Goal: Task Accomplishment & Management: Manage account settings

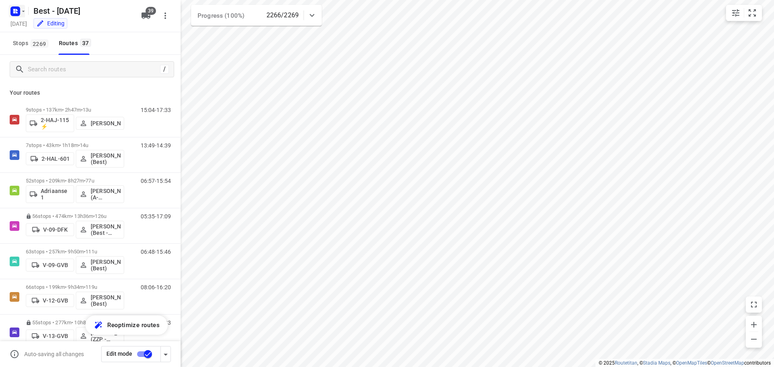
click at [23, 9] on icon "button" at bounding box center [23, 11] width 6 height 6
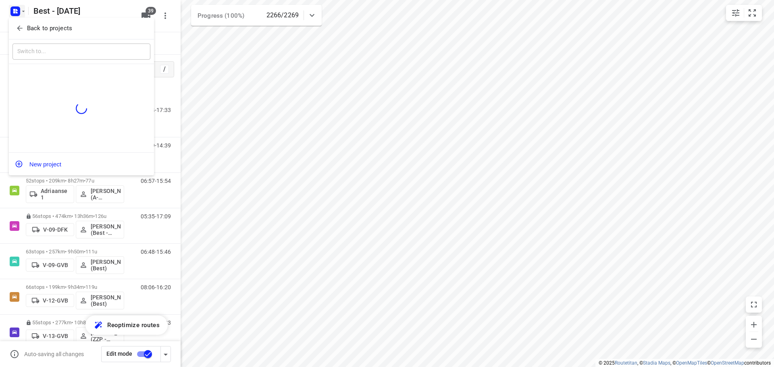
click at [21, 36] on div "Back to projects" at bounding box center [81, 29] width 145 height 22
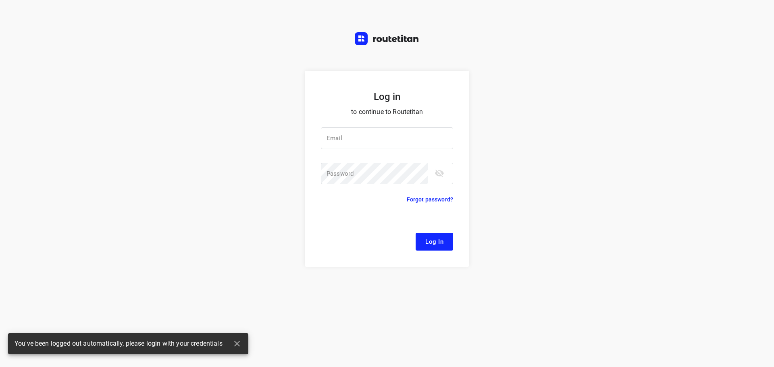
click at [23, 27] on div "Log in to continue to Routetitan Email Email ​ Password Password ​ Forgot passw…" at bounding box center [387, 183] width 774 height 367
click at [363, 129] on input "email" at bounding box center [387, 138] width 132 height 22
type input "[EMAIL_ADDRESS][DOMAIN_NAME]"
click at [429, 248] on button "Log In" at bounding box center [433, 242] width 37 height 18
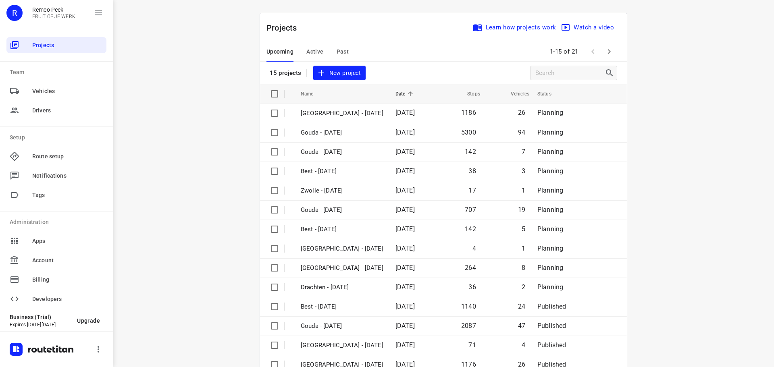
click at [337, 49] on span "Past" at bounding box center [342, 52] width 12 height 10
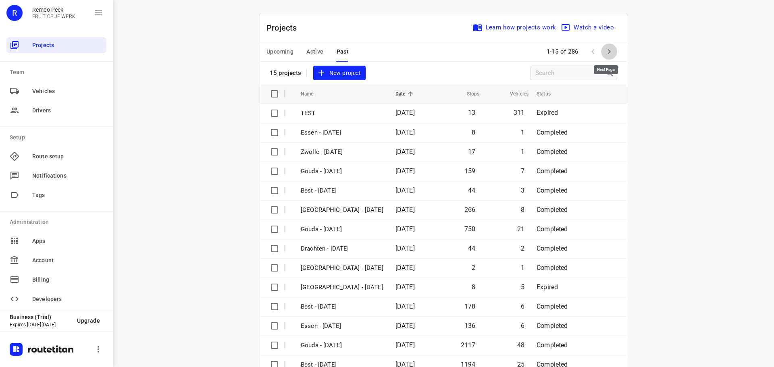
click at [608, 51] on icon "button" at bounding box center [609, 51] width 3 height 5
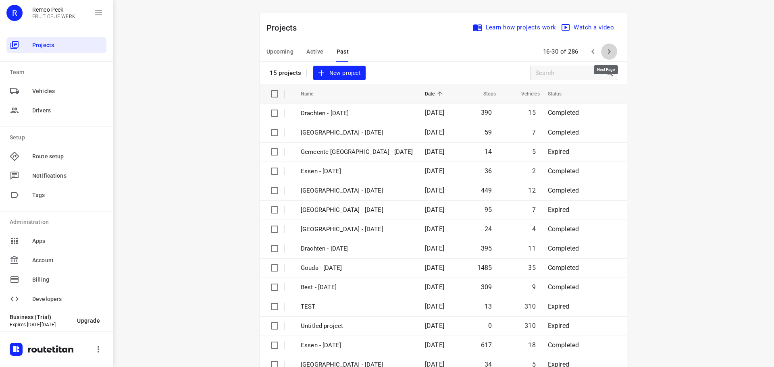
click at [608, 51] on icon "button" at bounding box center [609, 51] width 3 height 5
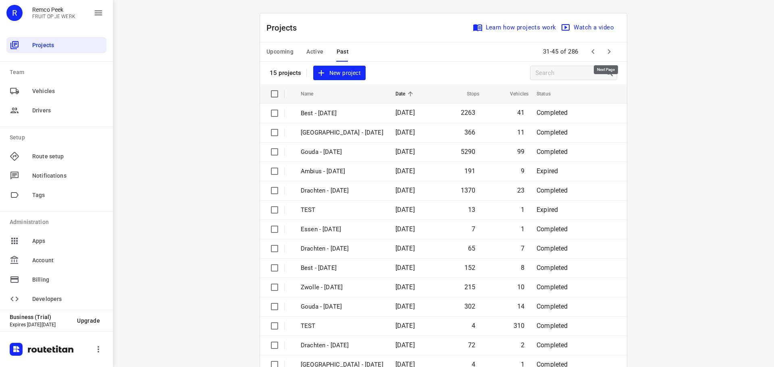
click at [608, 51] on icon "button" at bounding box center [609, 51] width 3 height 5
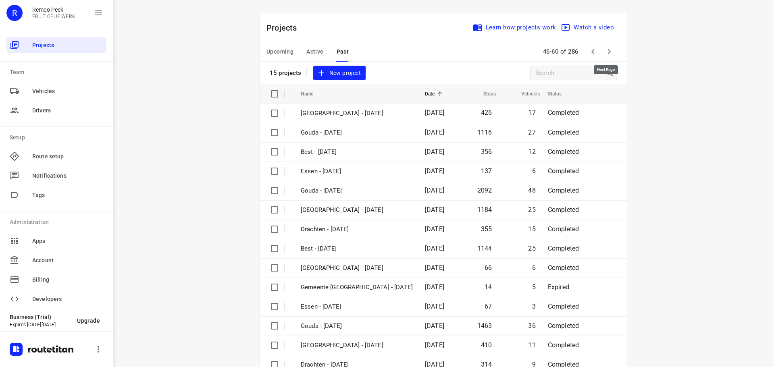
click at [608, 51] on icon "button" at bounding box center [609, 51] width 3 height 5
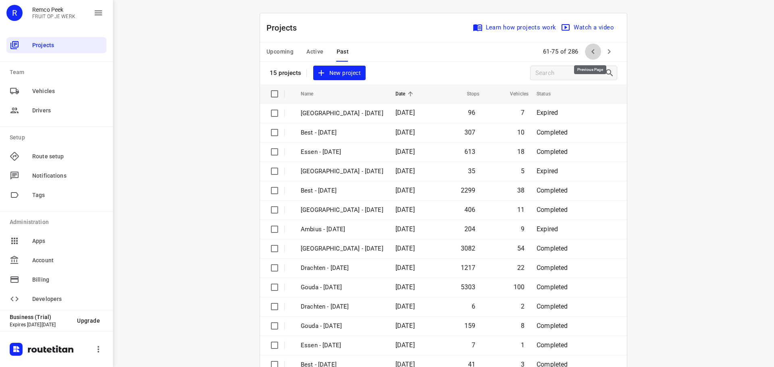
click at [588, 52] on icon "button" at bounding box center [593, 52] width 10 height 10
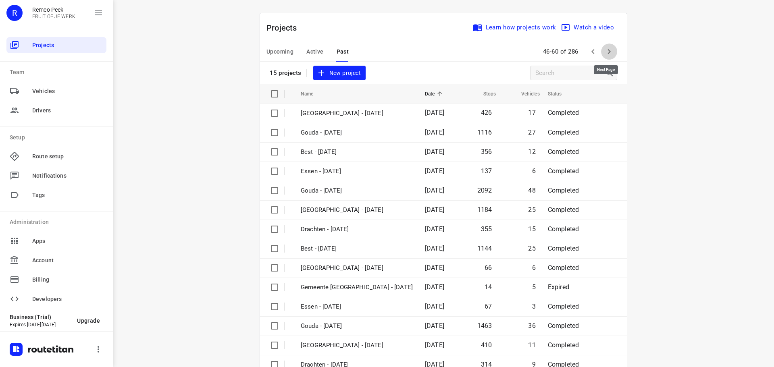
click at [604, 48] on icon "button" at bounding box center [609, 52] width 10 height 10
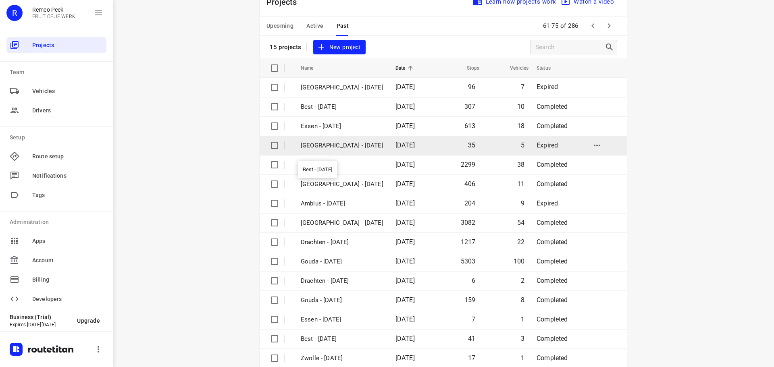
scroll to position [40, 0]
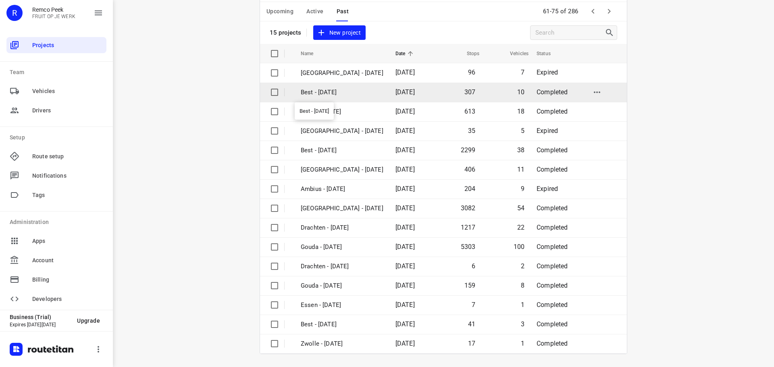
click at [373, 90] on p "Best - [DATE]" at bounding box center [342, 92] width 83 height 9
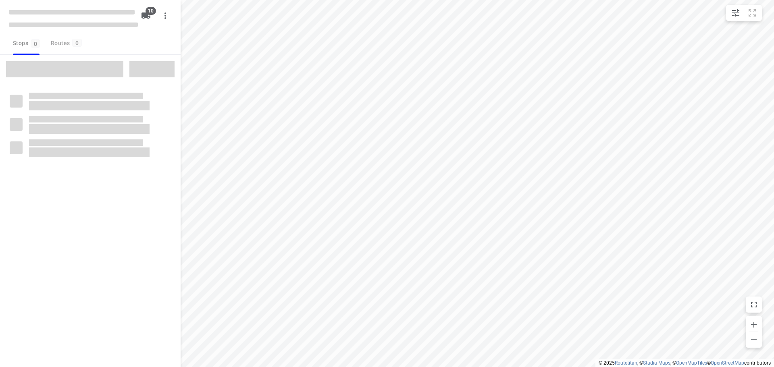
checkbox input "true"
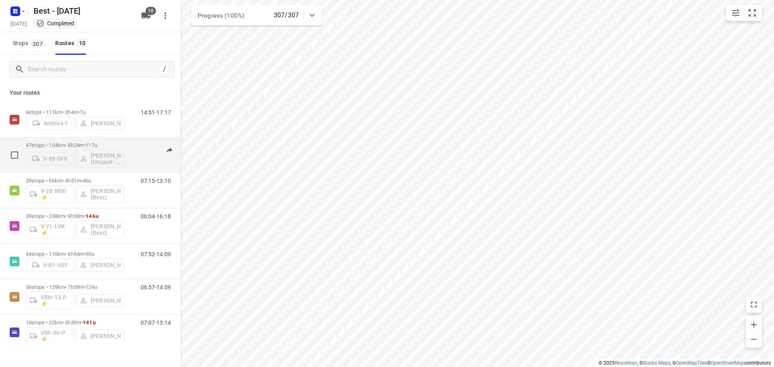
click at [107, 144] on p "47 stops • 154km • 8h24m • 117u" at bounding box center [75, 145] width 98 height 6
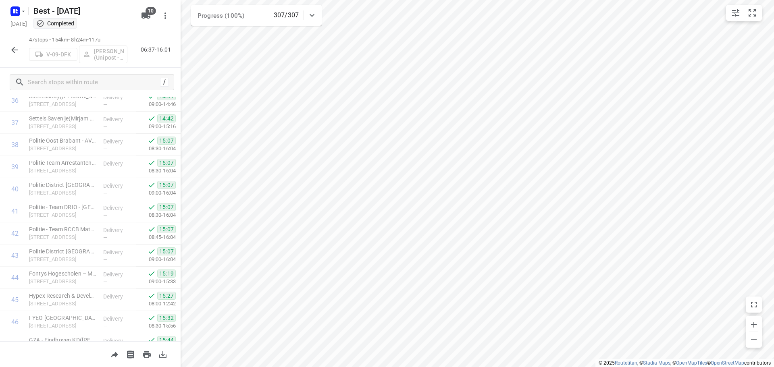
scroll to position [859, 0]
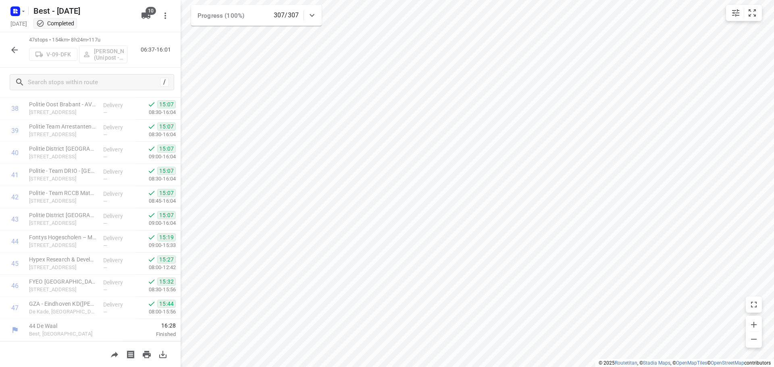
click at [15, 52] on icon "button" at bounding box center [15, 50] width 10 height 10
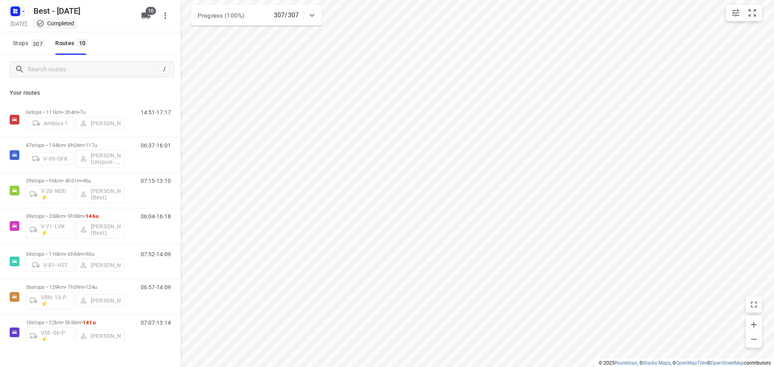
click at [20, 9] on rect "button" at bounding box center [15, 11] width 10 height 10
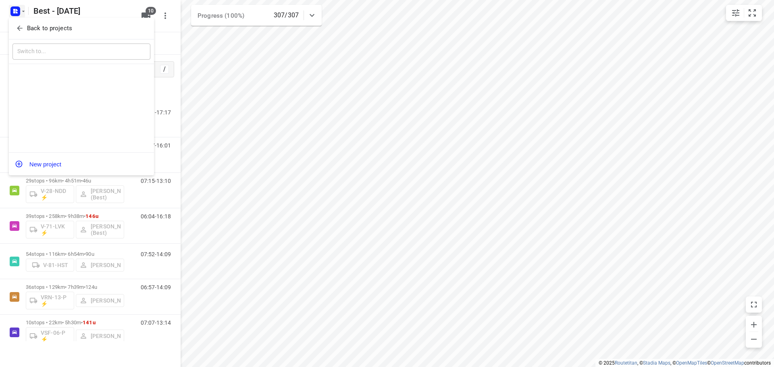
click at [22, 27] on icon "button" at bounding box center [20, 28] width 8 height 8
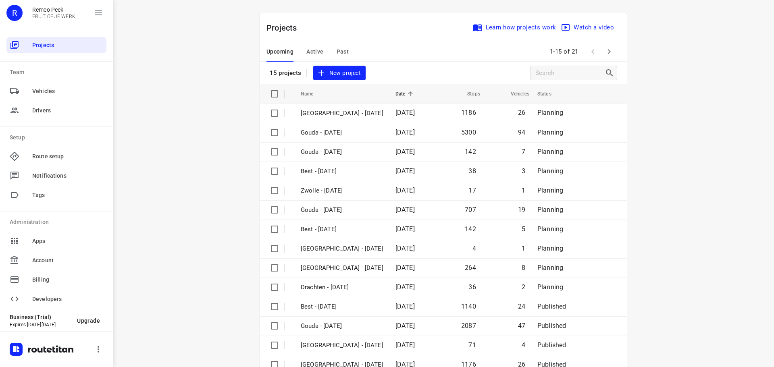
click at [317, 50] on span "Active" at bounding box center [314, 52] width 17 height 10
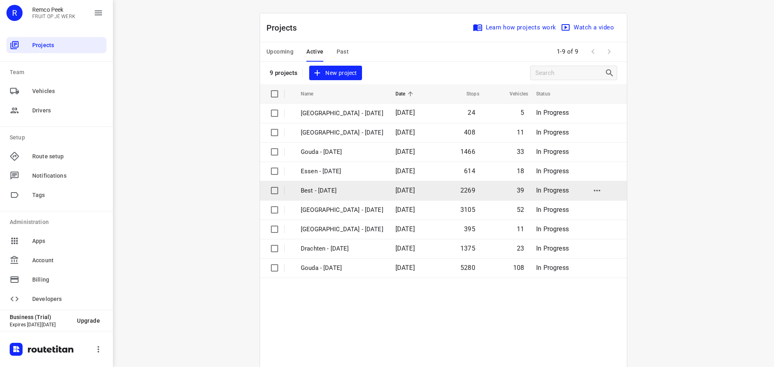
click at [355, 194] on p "Best - [DATE]" at bounding box center [342, 190] width 83 height 9
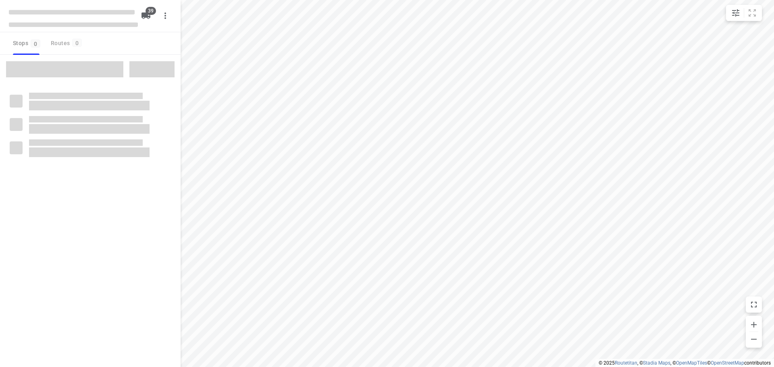
checkbox input "true"
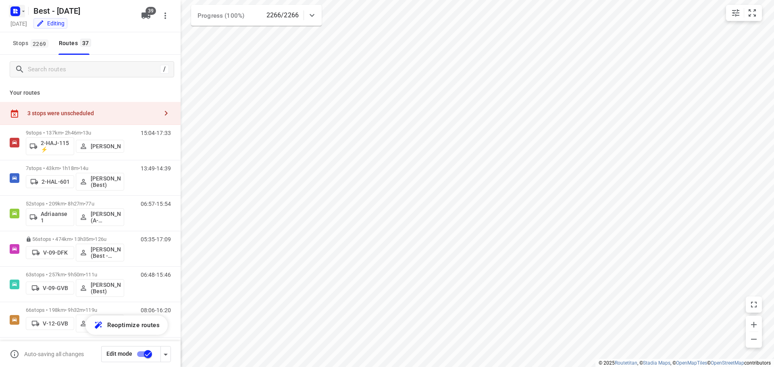
click at [11, 15] on icon "button" at bounding box center [15, 11] width 13 height 13
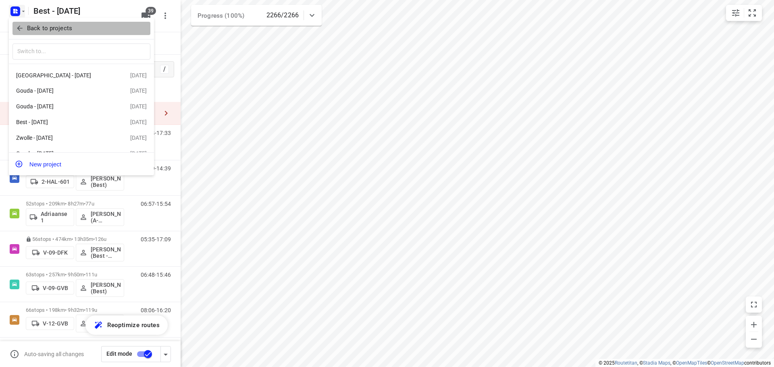
click at [13, 26] on button "Back to projects" at bounding box center [81, 28] width 138 height 13
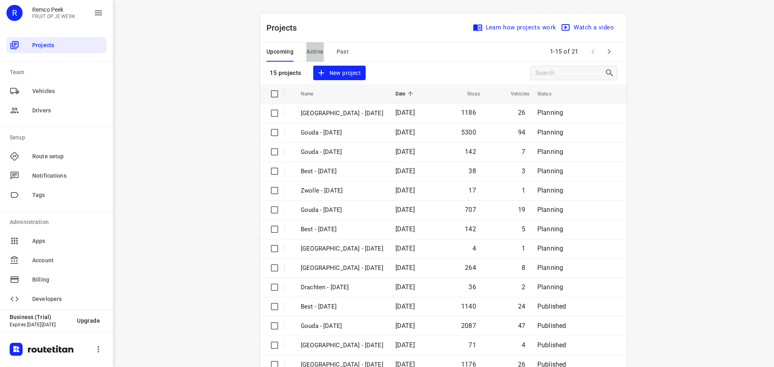
click at [310, 49] on span "Active" at bounding box center [314, 52] width 17 height 10
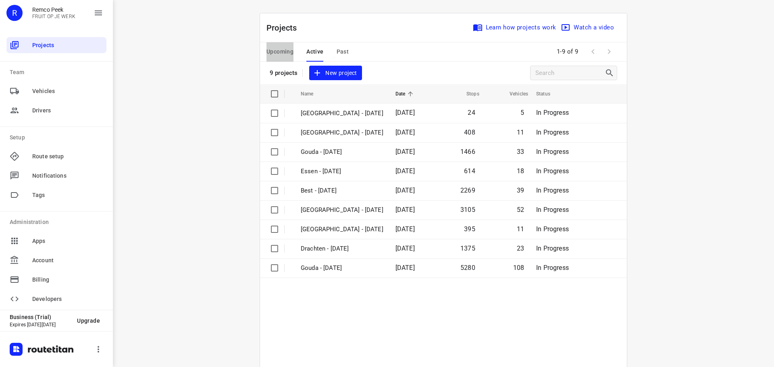
click at [279, 53] on span "Upcoming" at bounding box center [279, 52] width 27 height 10
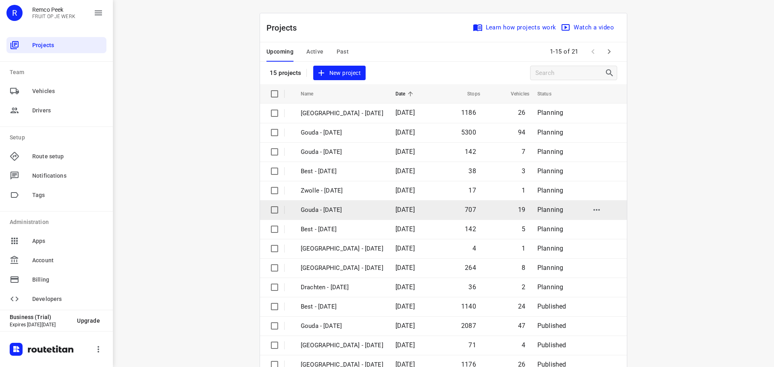
scroll to position [40, 0]
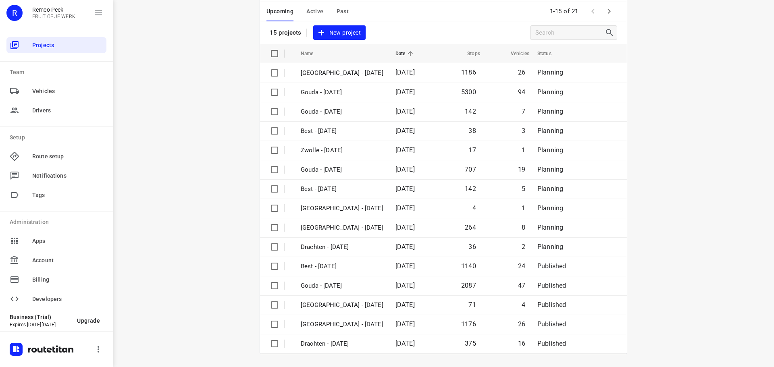
click at [606, 12] on icon "button" at bounding box center [609, 11] width 10 height 10
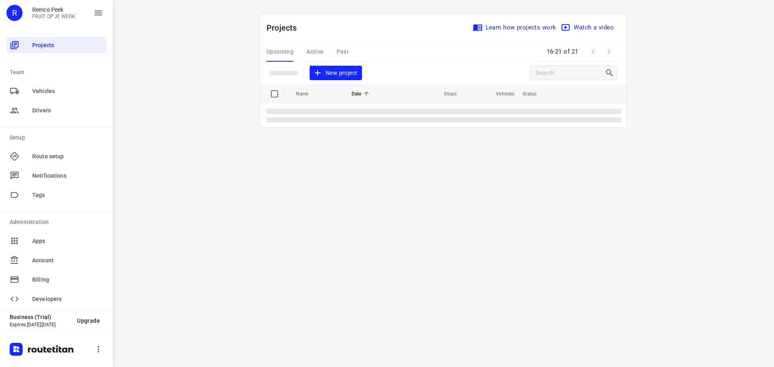
scroll to position [0, 0]
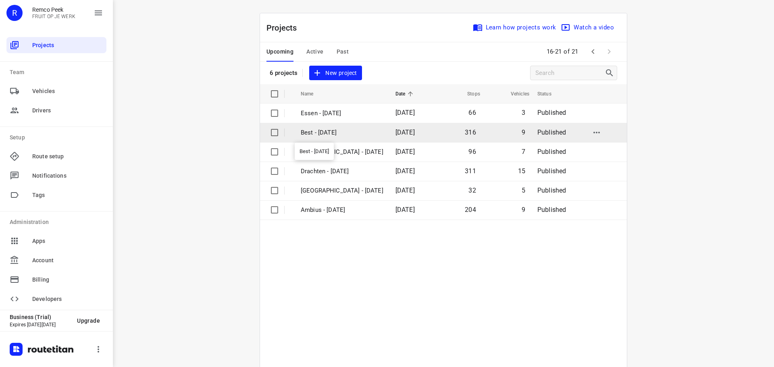
click at [357, 131] on p "Best - [DATE]" at bounding box center [342, 132] width 83 height 9
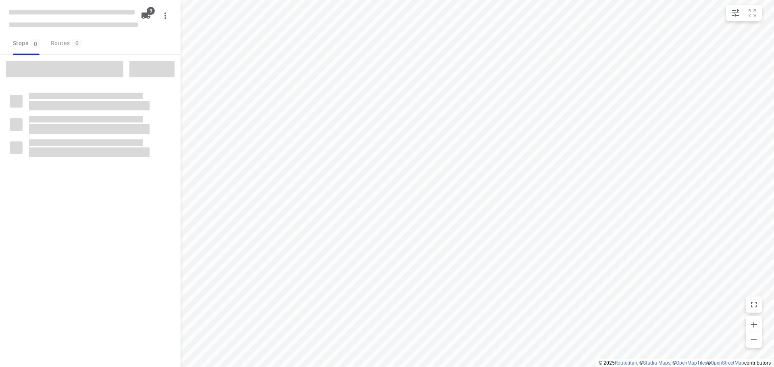
checkbox input "true"
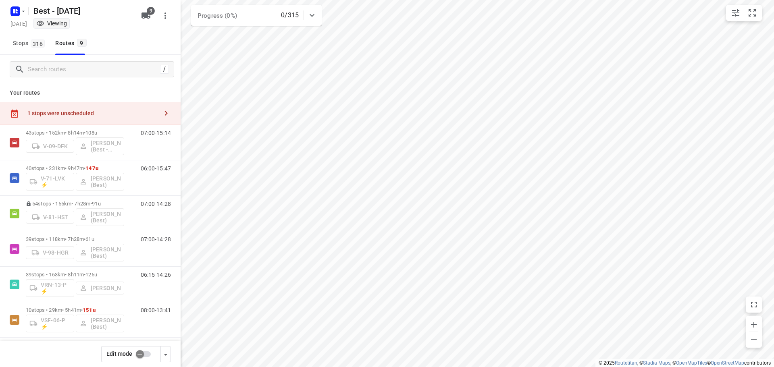
scroll to position [7, 0]
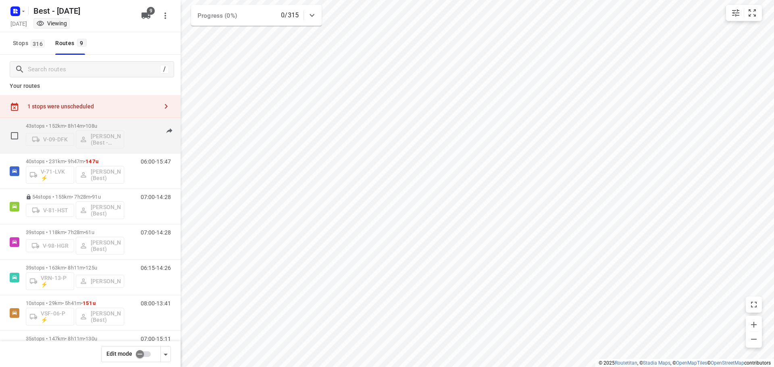
click at [131, 124] on div "07:00-15:14" at bounding box center [151, 137] width 40 height 29
